Goal: Information Seeking & Learning: Learn about a topic

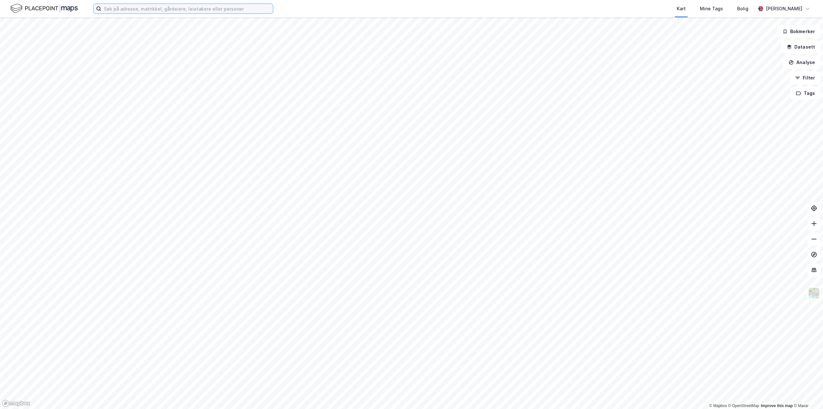
click at [120, 8] on input at bounding box center [187, 9] width 172 height 10
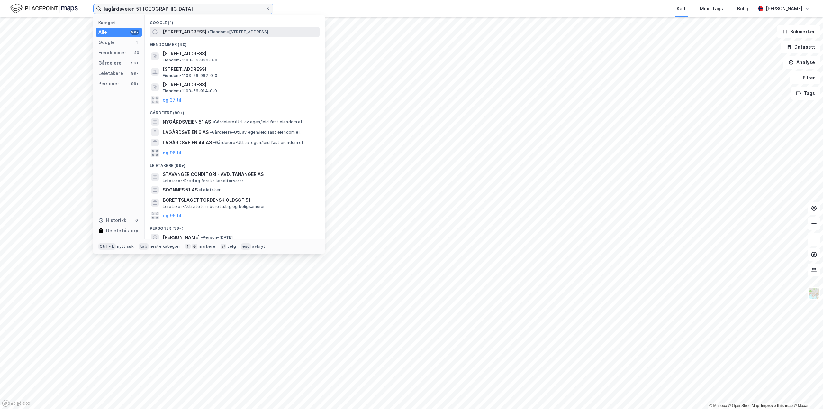
type input "lagårdsveien 51 [GEOGRAPHIC_DATA]"
click at [183, 31] on span "[STREET_ADDRESS]" at bounding box center [185, 32] width 44 height 8
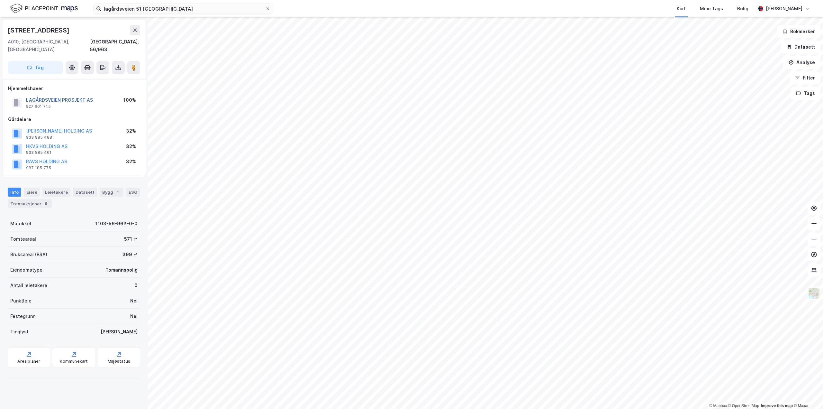
click at [0, 0] on button "LAGÅRDSVEIEN PROSJEKT AS" at bounding box center [0, 0] width 0 height 0
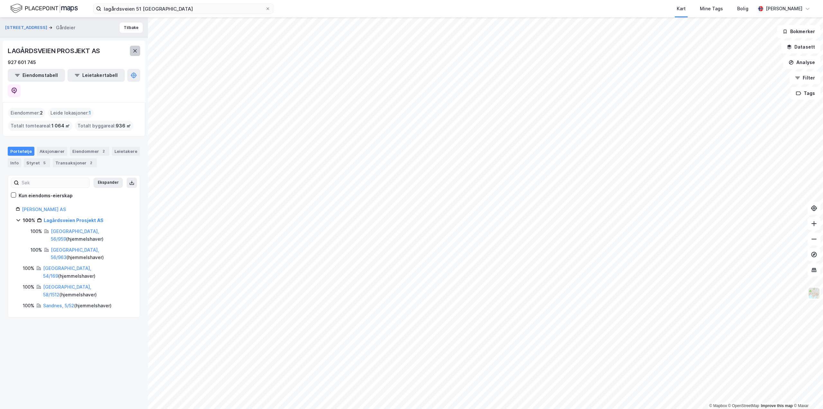
click at [134, 51] on icon at bounding box center [135, 50] width 5 height 5
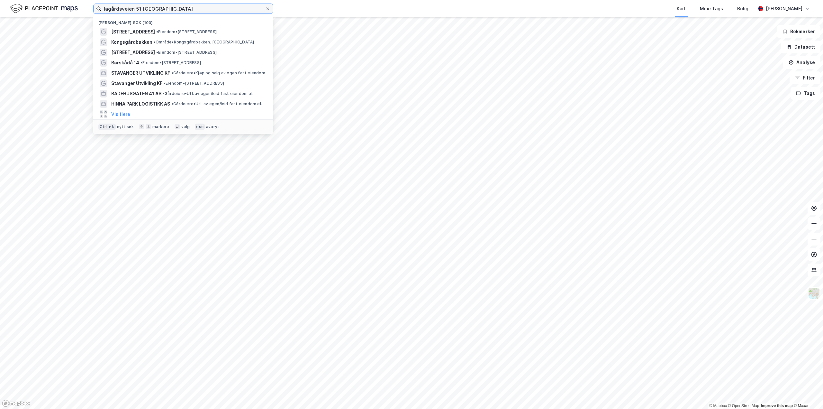
click at [175, 6] on input "lagårdsveien 51 [GEOGRAPHIC_DATA]" at bounding box center [183, 9] width 164 height 10
click at [138, 30] on span "[STREET_ADDRESS]" at bounding box center [133, 32] width 44 height 8
